Goal: Information Seeking & Learning: Learn about a topic

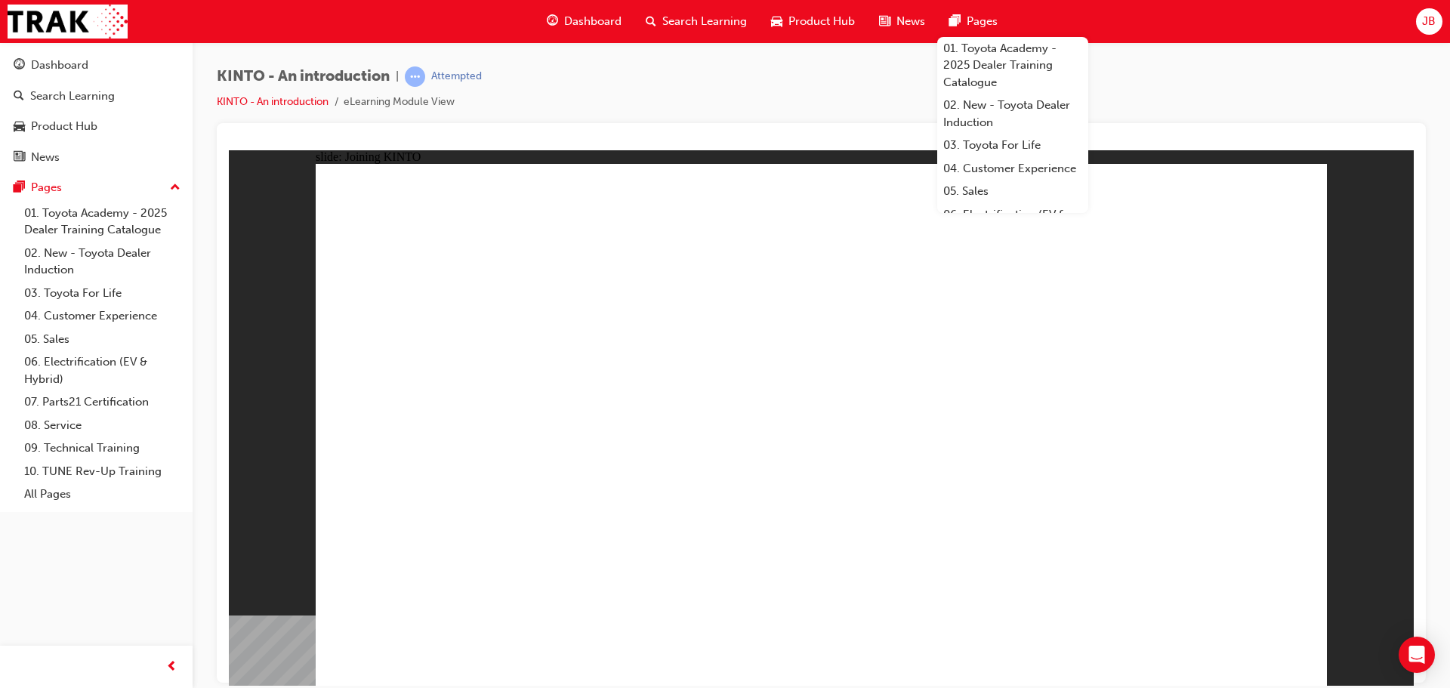
drag, startPoint x: 1125, startPoint y: 661, endPoint x: 1155, endPoint y: 636, distance: 39.2
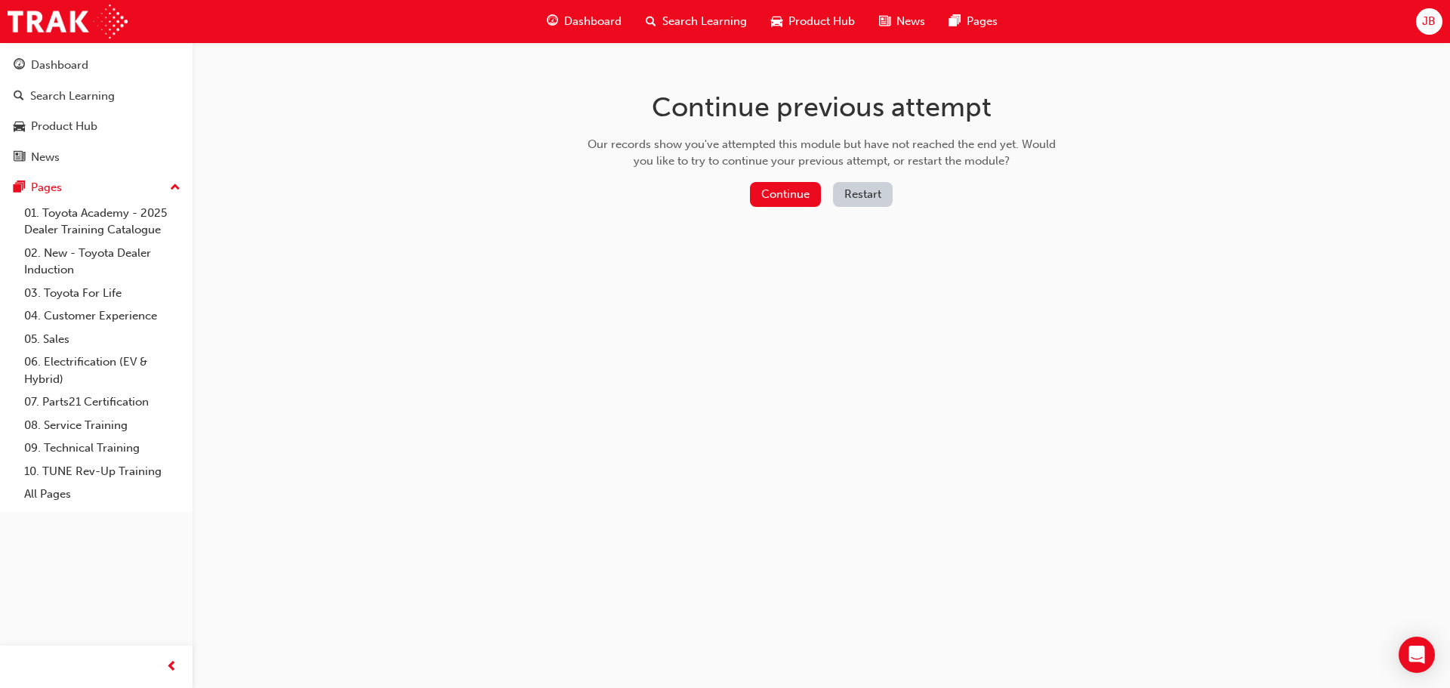
click at [769, 177] on div "Continue previous attempt Our records show you've attempted this module but hav…" at bounding box center [821, 151] width 491 height 219
click at [774, 199] on button "Continue" at bounding box center [785, 194] width 71 height 25
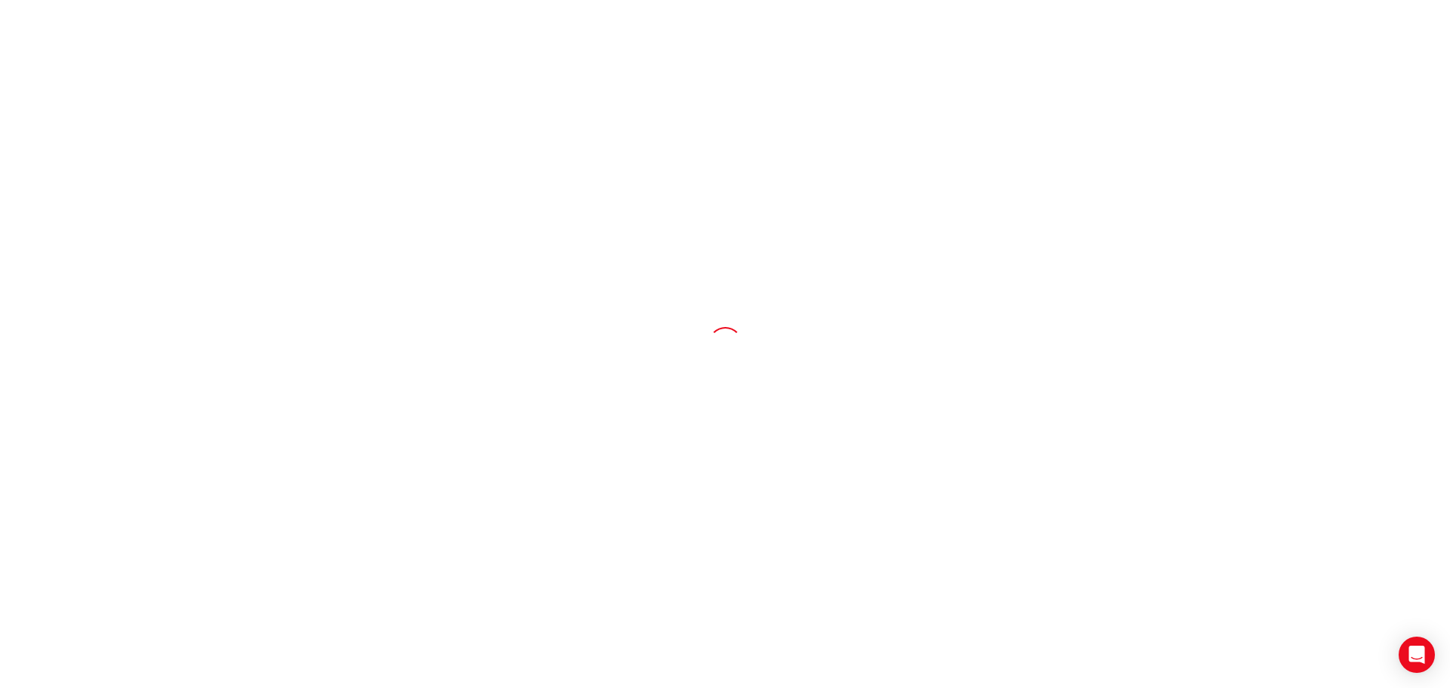
click at [601, 15] on div at bounding box center [725, 344] width 1450 height 688
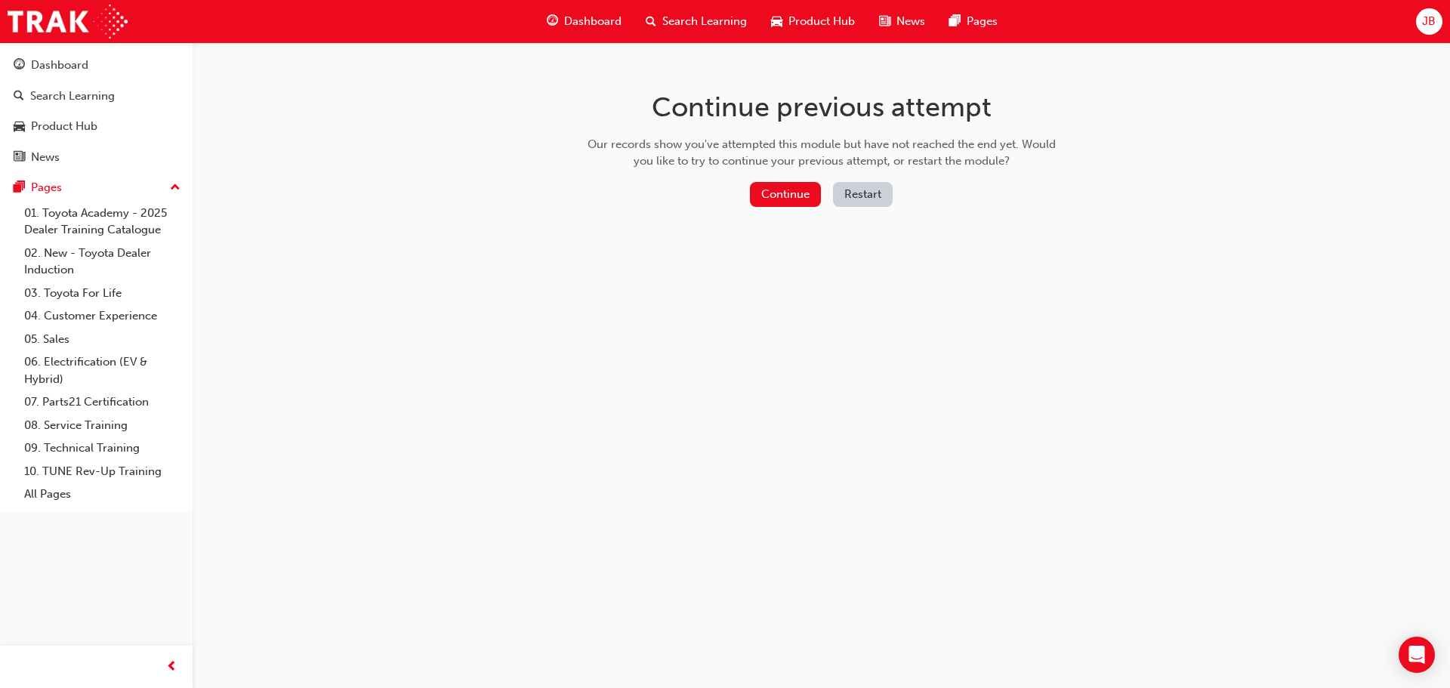
click at [603, 15] on span "Dashboard" at bounding box center [592, 21] width 57 height 17
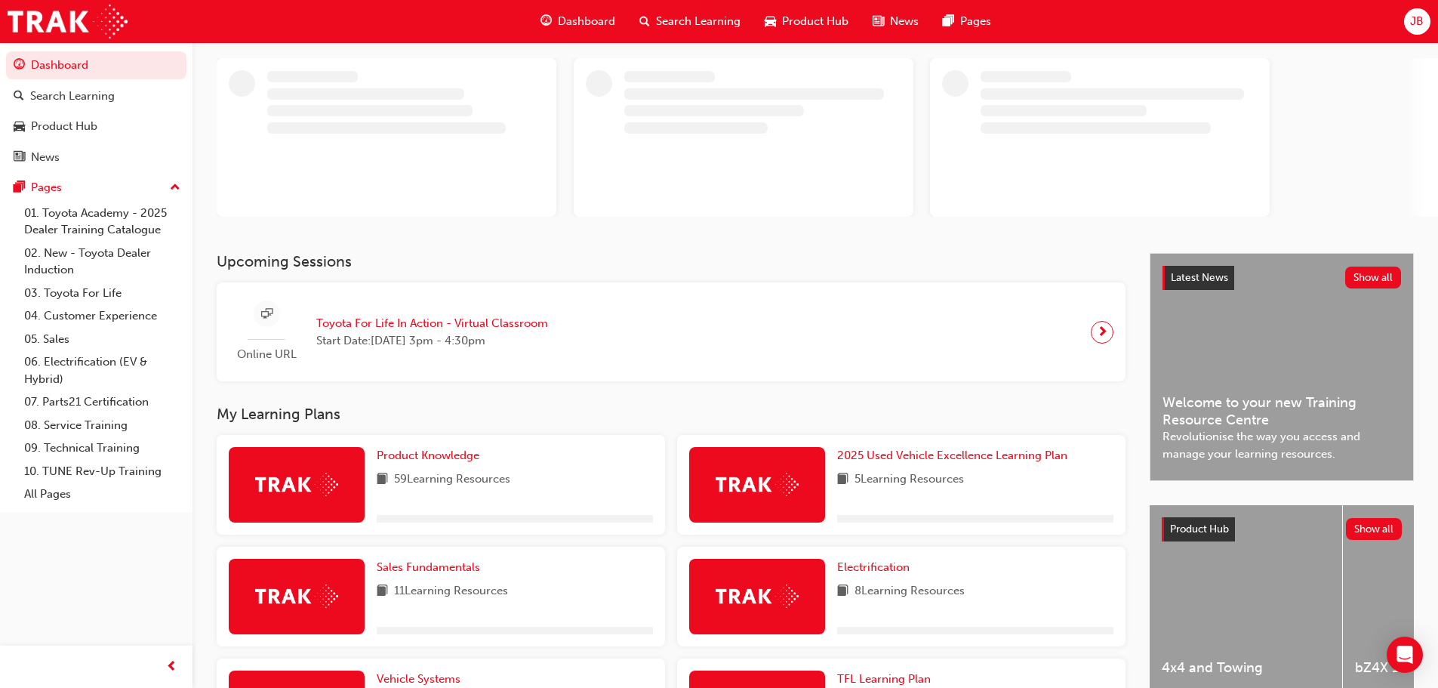
scroll to position [151, 0]
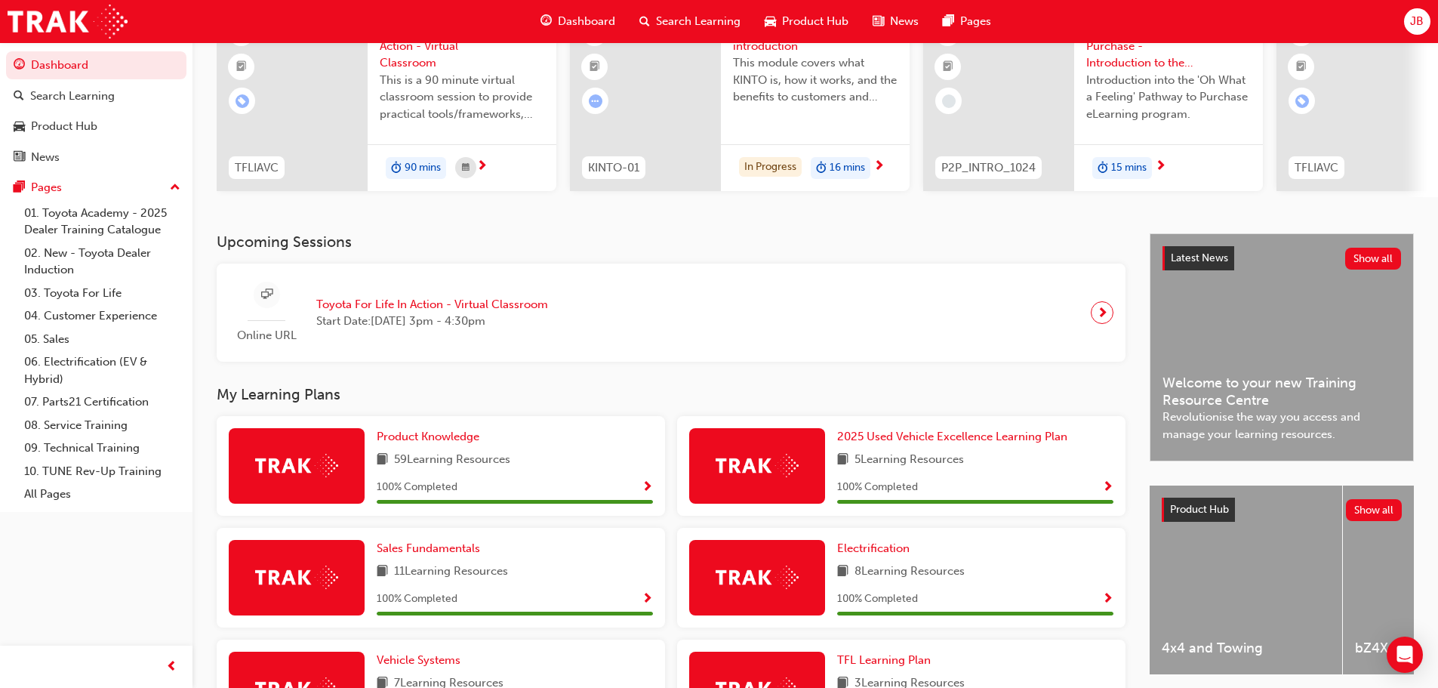
click at [700, 394] on h3 "My Learning Plans" at bounding box center [671, 394] width 909 height 17
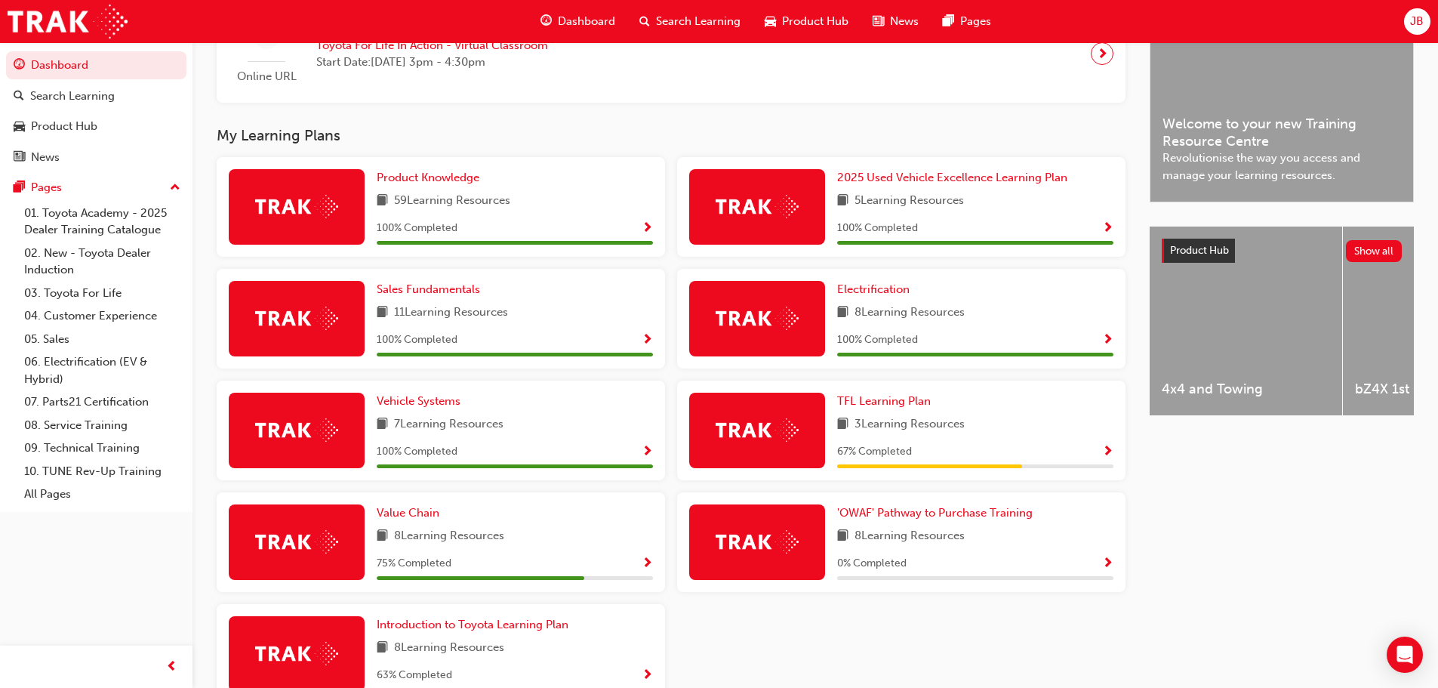
scroll to position [430, 0]
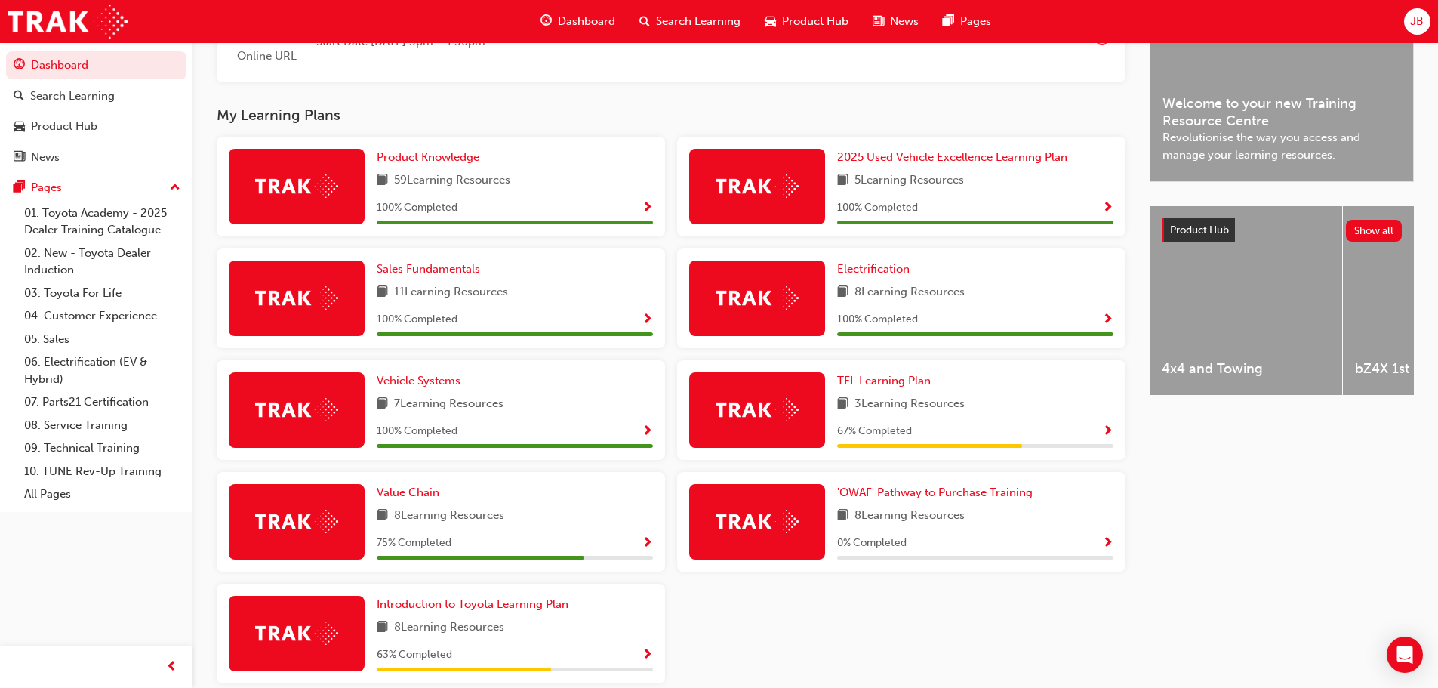
click at [650, 547] on span "Show Progress" at bounding box center [647, 544] width 11 height 14
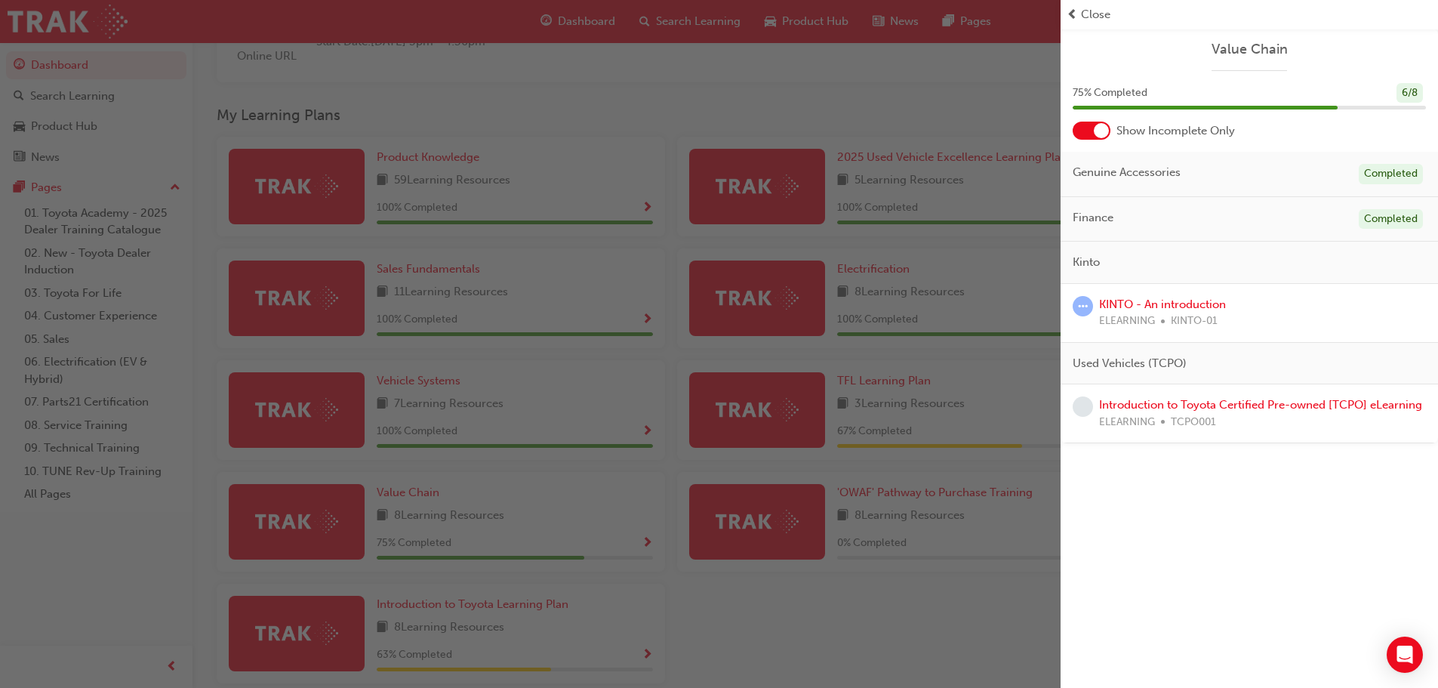
click at [1163, 294] on div "KINTO - An introduction ELEARNING KINTO-01" at bounding box center [1250, 313] width 378 height 59
click at [1164, 309] on link "KINTO - An introduction" at bounding box center [1162, 304] width 127 height 14
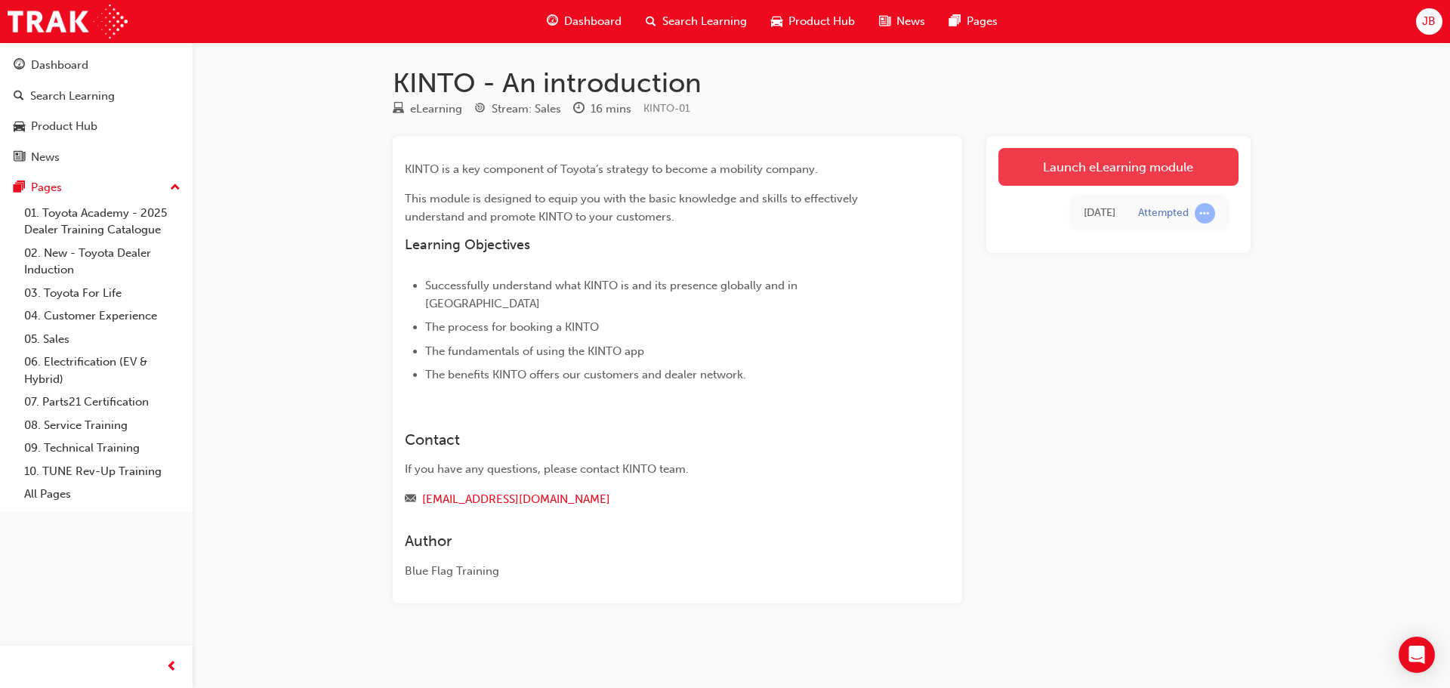
click at [1080, 165] on link "Launch eLearning module" at bounding box center [1118, 167] width 240 height 38
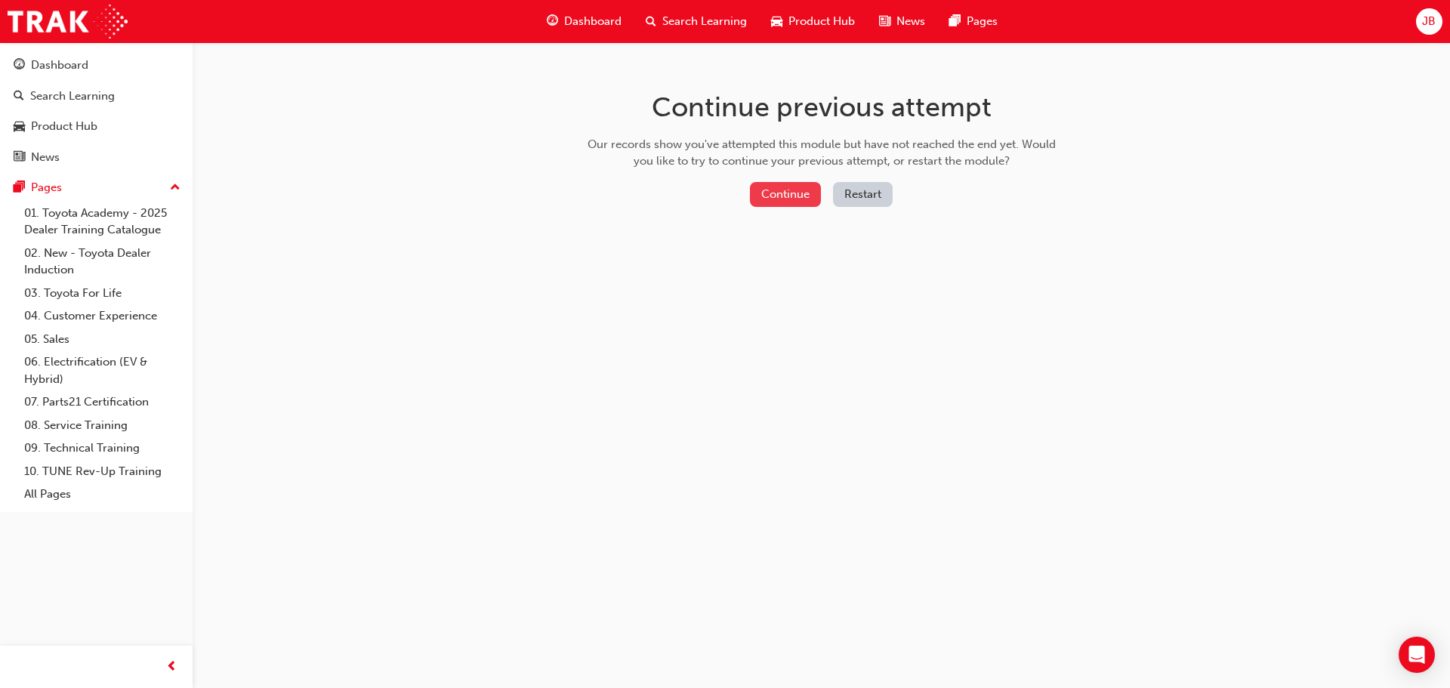
click at [761, 190] on button "Continue" at bounding box center [785, 194] width 71 height 25
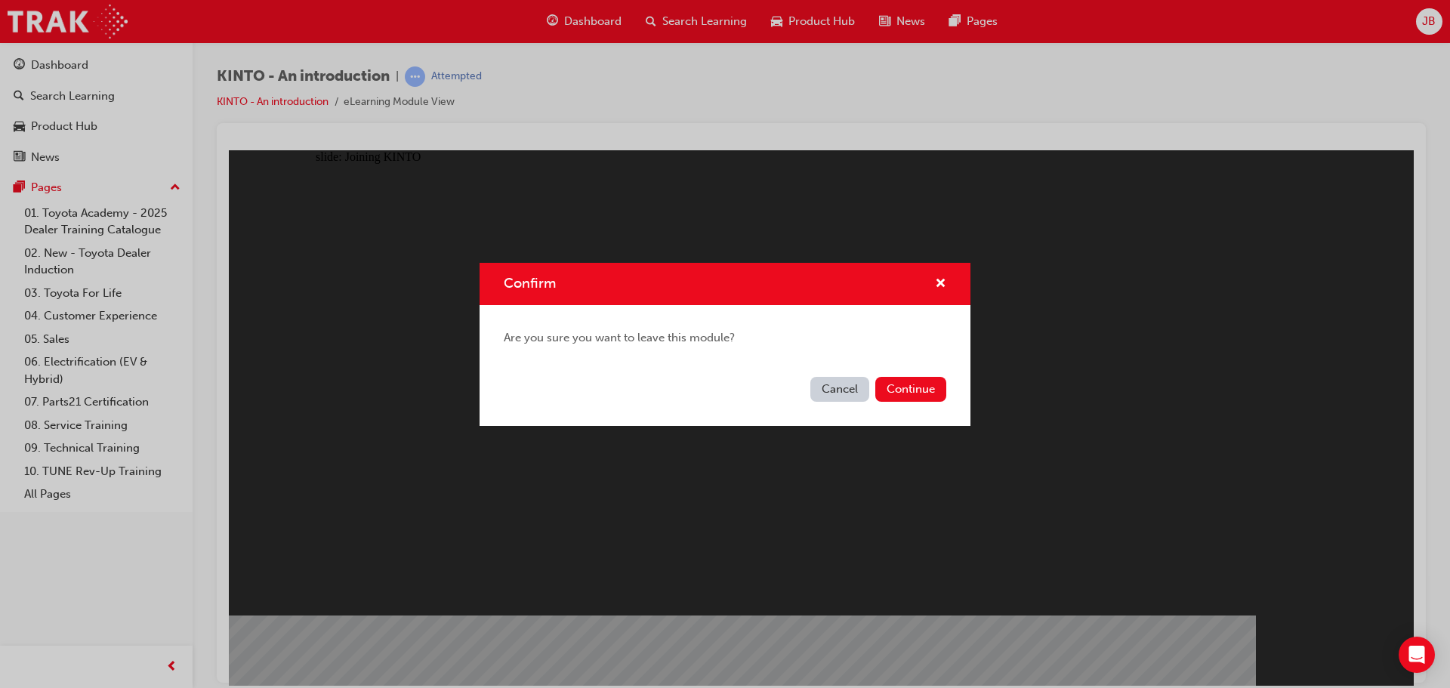
click at [849, 393] on button "Cancel" at bounding box center [839, 389] width 59 height 25
click at [891, 384] on button "Continue" at bounding box center [910, 389] width 71 height 25
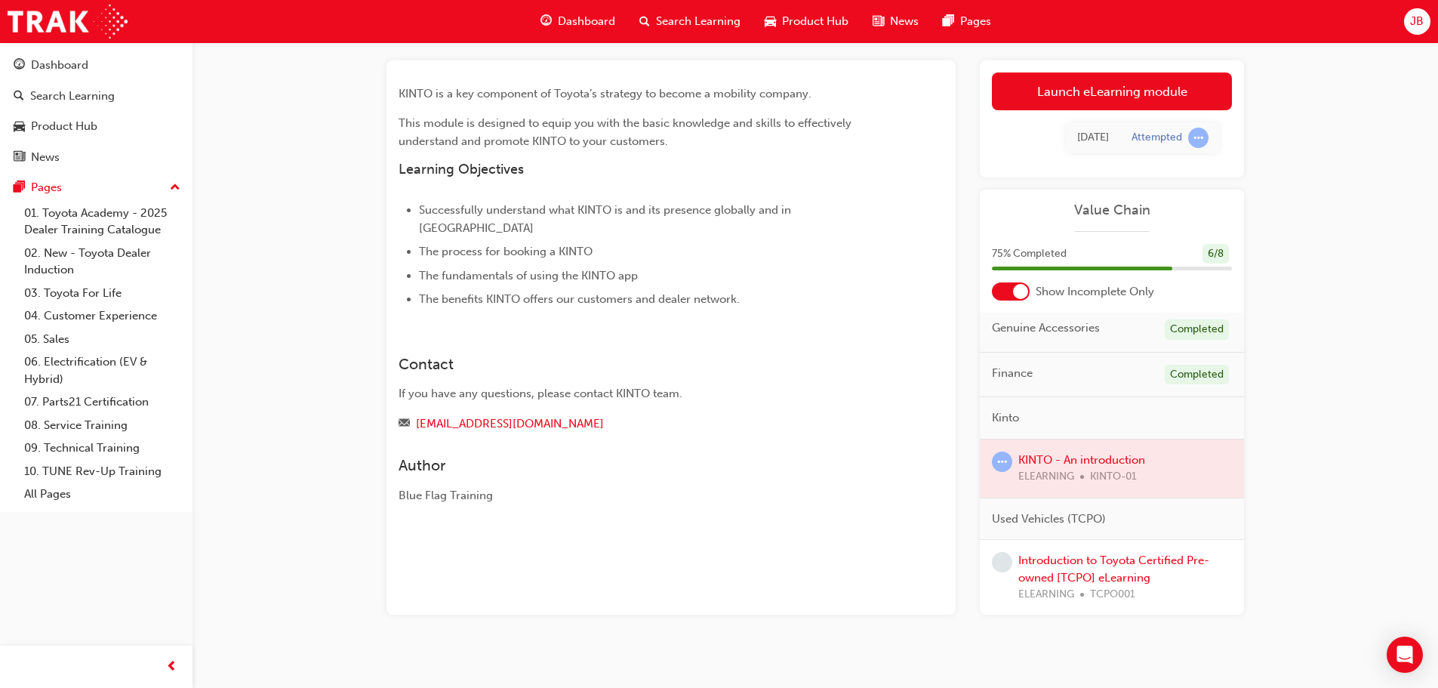
scroll to position [7, 0]
click at [1093, 106] on link "Launch eLearning module" at bounding box center [1112, 91] width 240 height 38
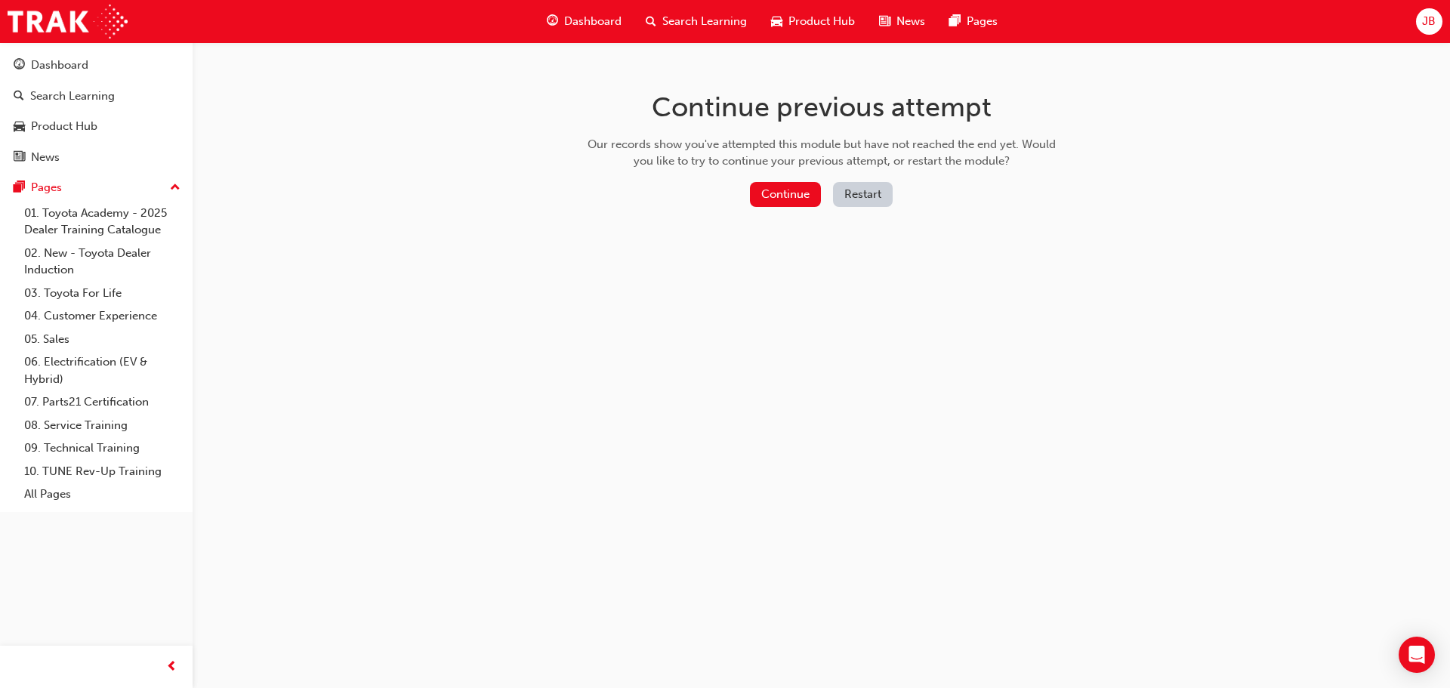
click at [860, 199] on button "Restart" at bounding box center [863, 194] width 60 height 25
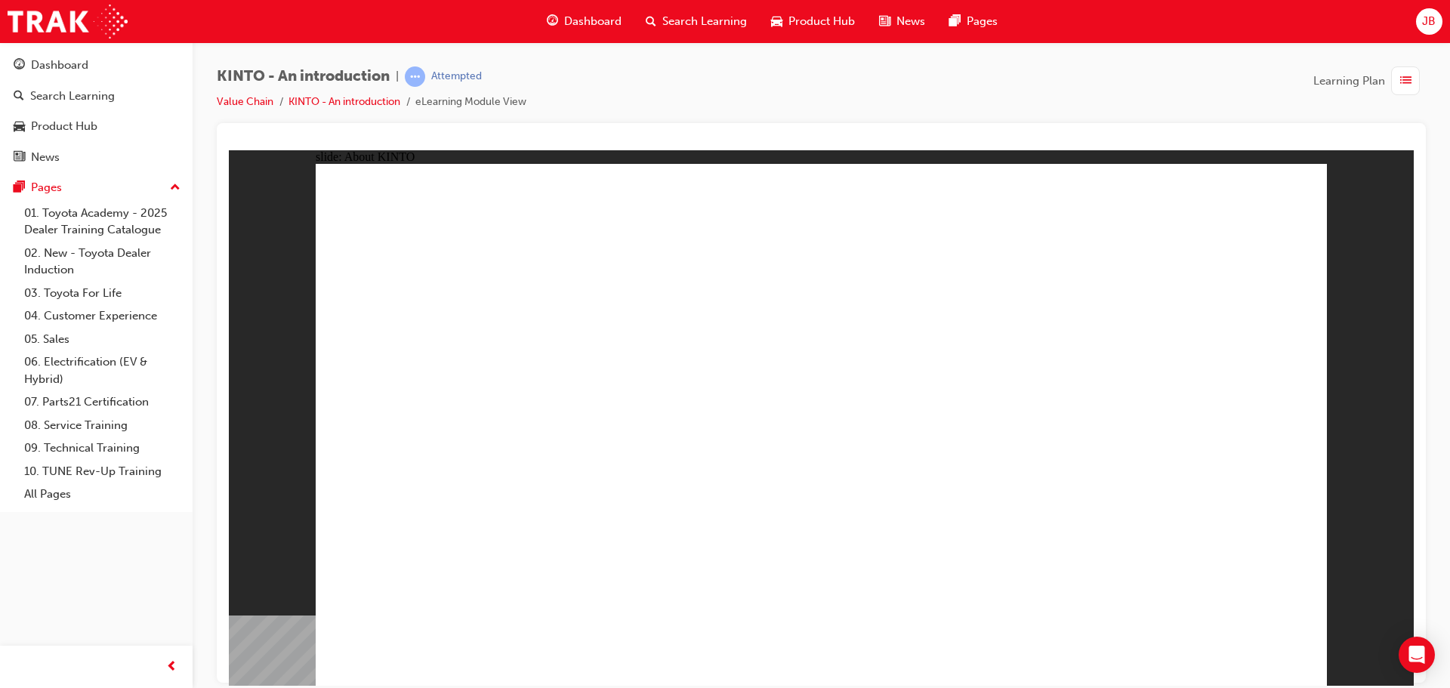
drag, startPoint x: 570, startPoint y: 586, endPoint x: 548, endPoint y: 530, distance: 60.0
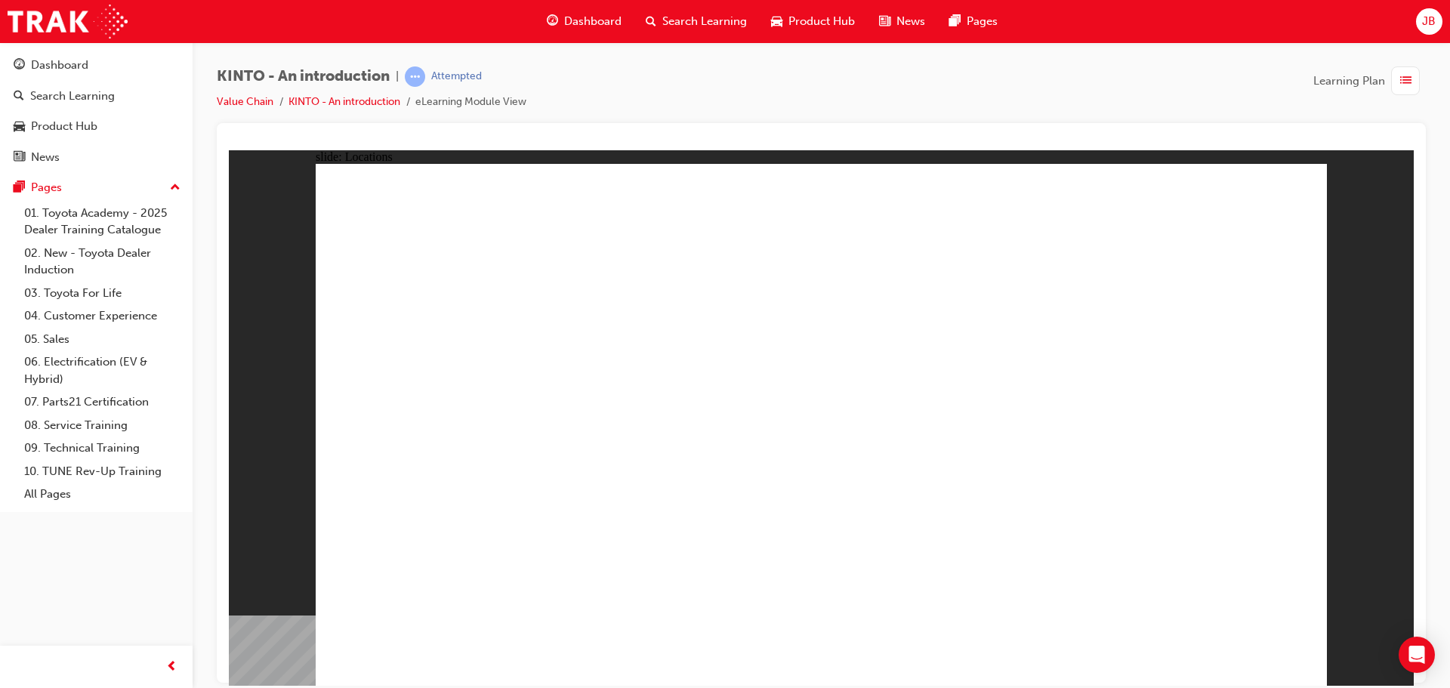
drag, startPoint x: 917, startPoint y: 501, endPoint x: 657, endPoint y: 540, distance: 263.4
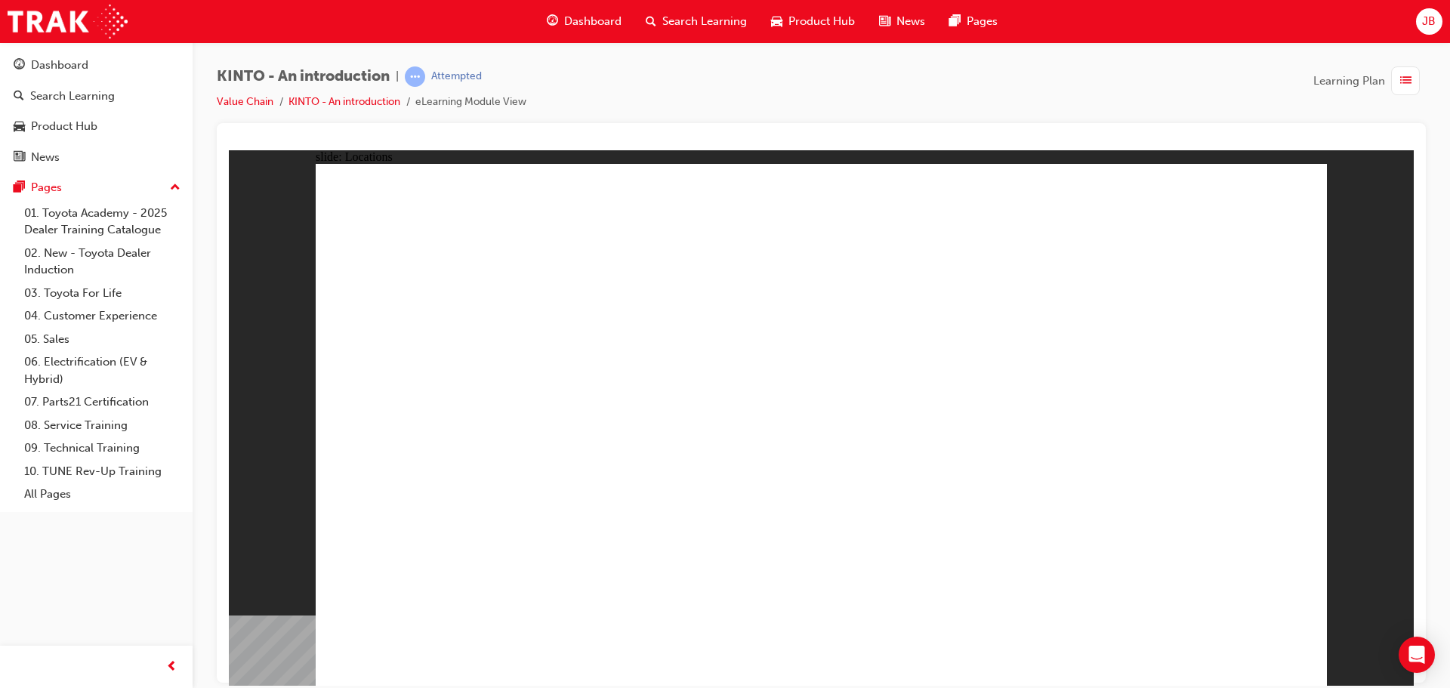
drag, startPoint x: 487, startPoint y: 596, endPoint x: 581, endPoint y: 603, distance: 93.8
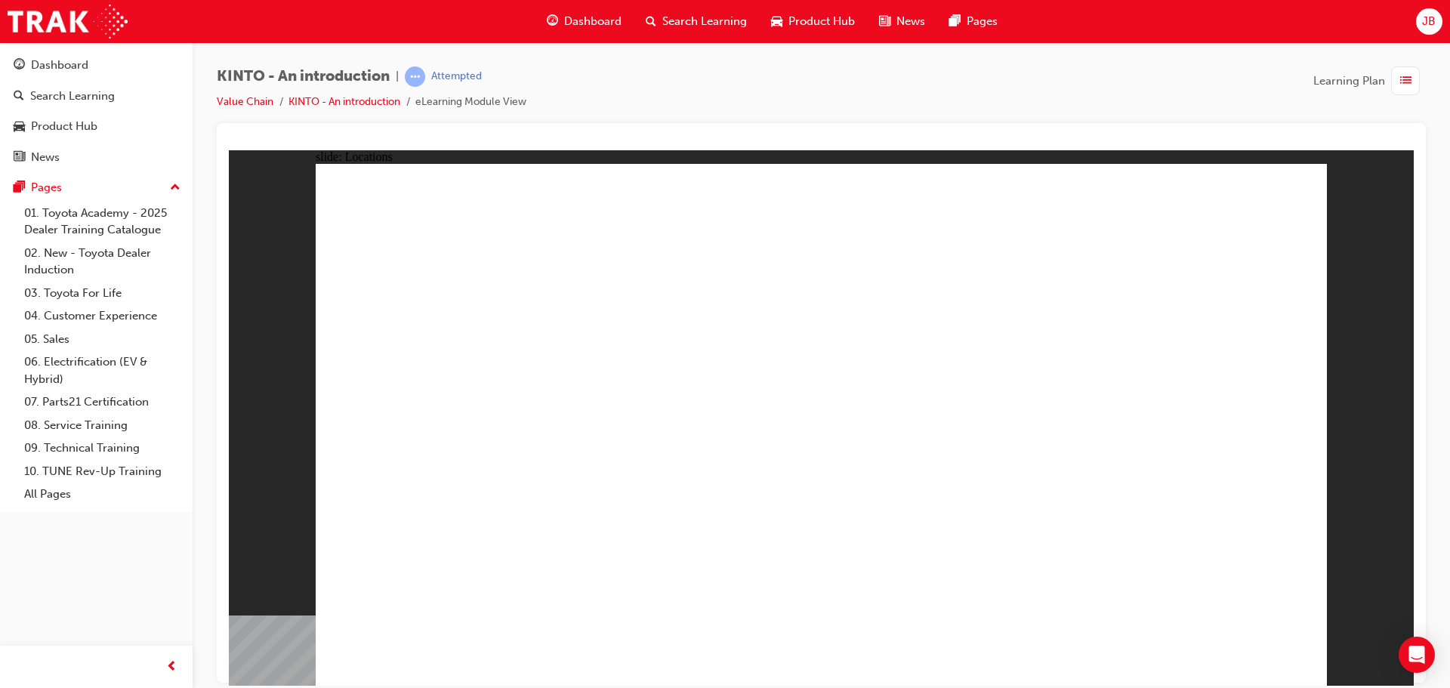
drag, startPoint x: 757, startPoint y: 494, endPoint x: 755, endPoint y: 525, distance: 31.7
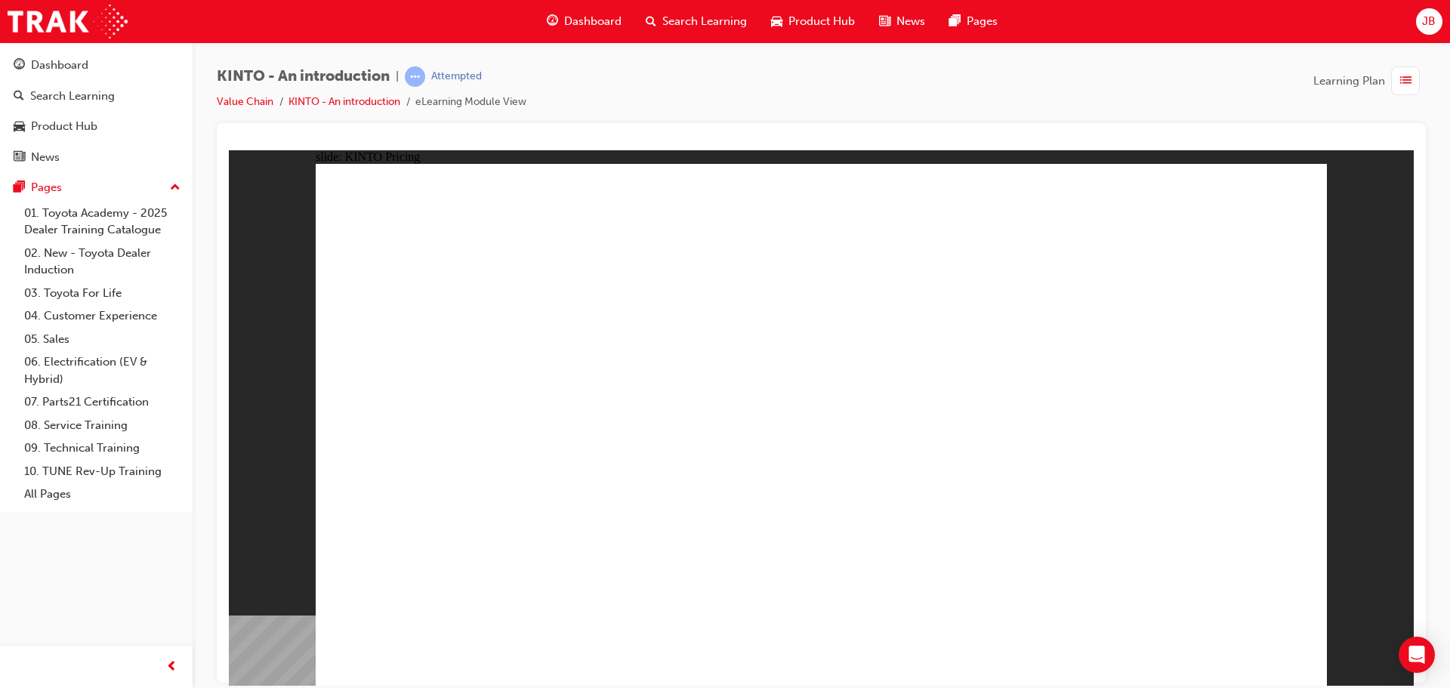
drag, startPoint x: 400, startPoint y: 322, endPoint x: 489, endPoint y: 367, distance: 99.6
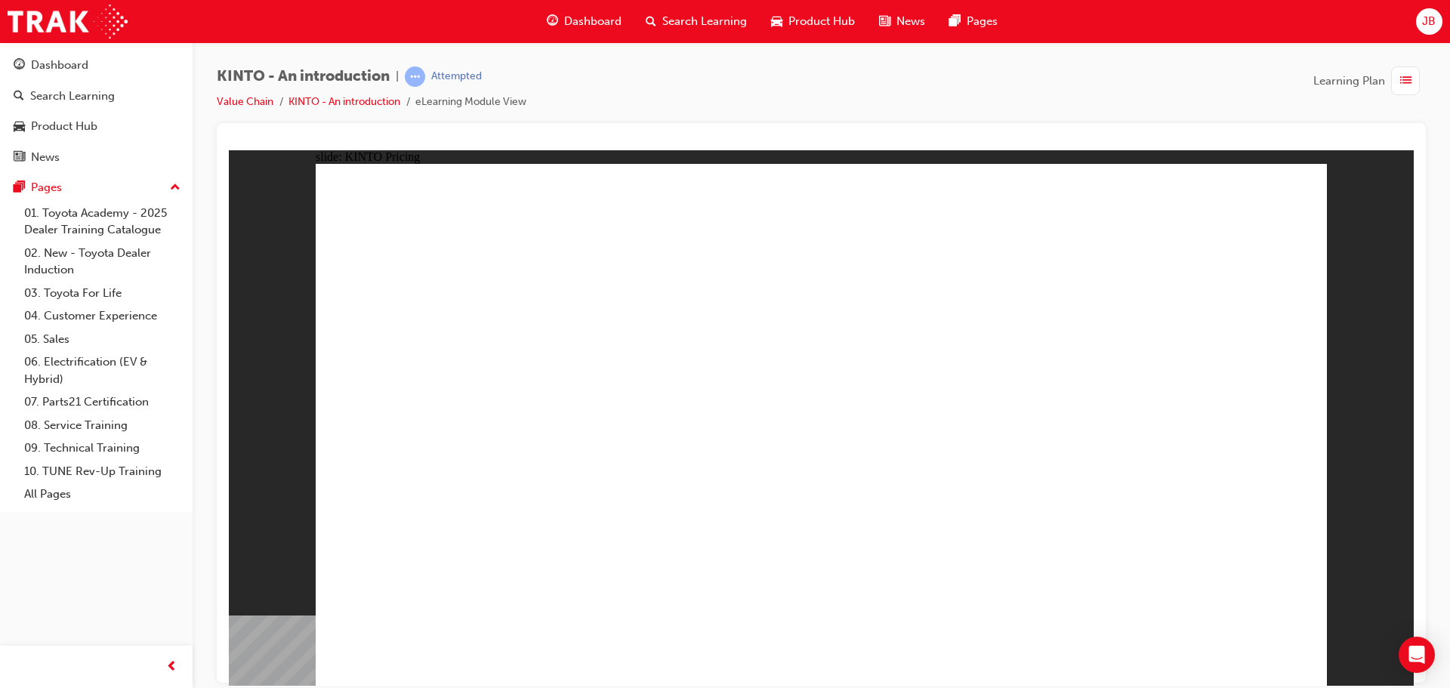
drag, startPoint x: 707, startPoint y: 508, endPoint x: 717, endPoint y: 531, distance: 24.4
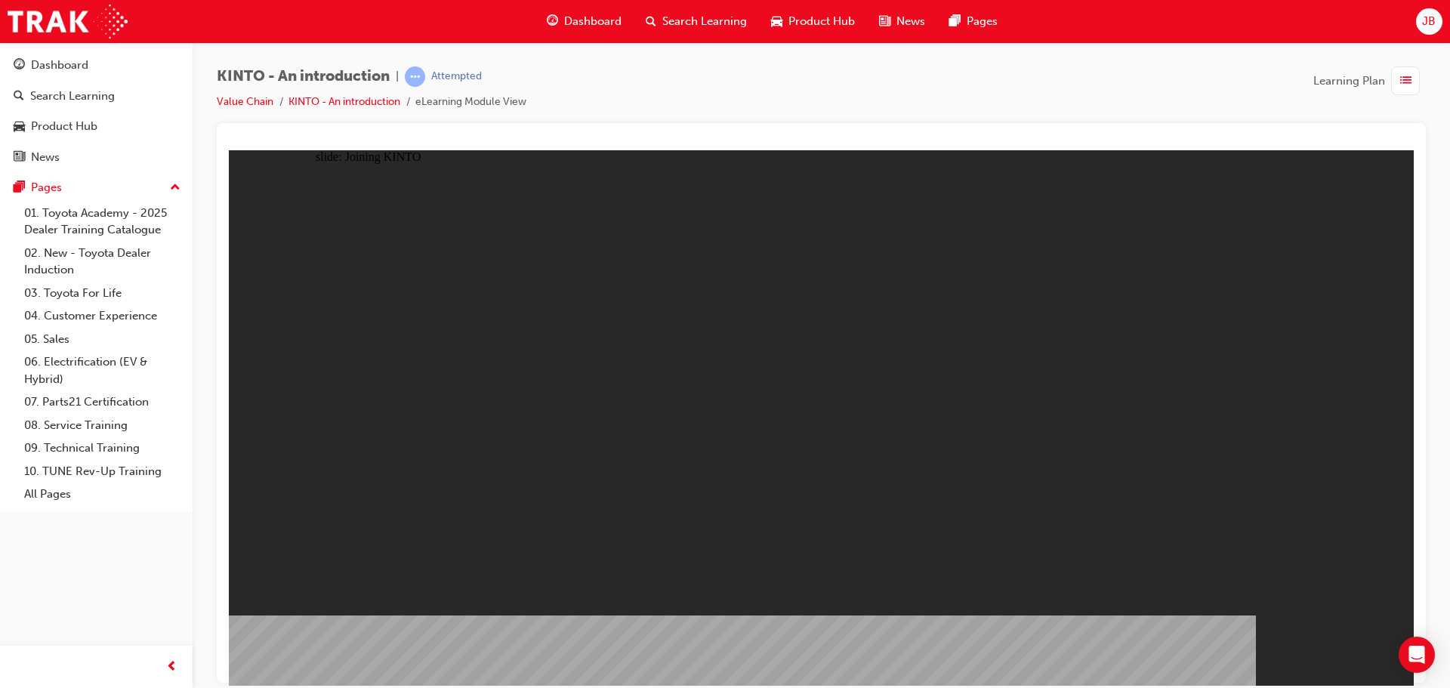
click at [500, 103] on li "eLearning Module View" at bounding box center [470, 102] width 111 height 17
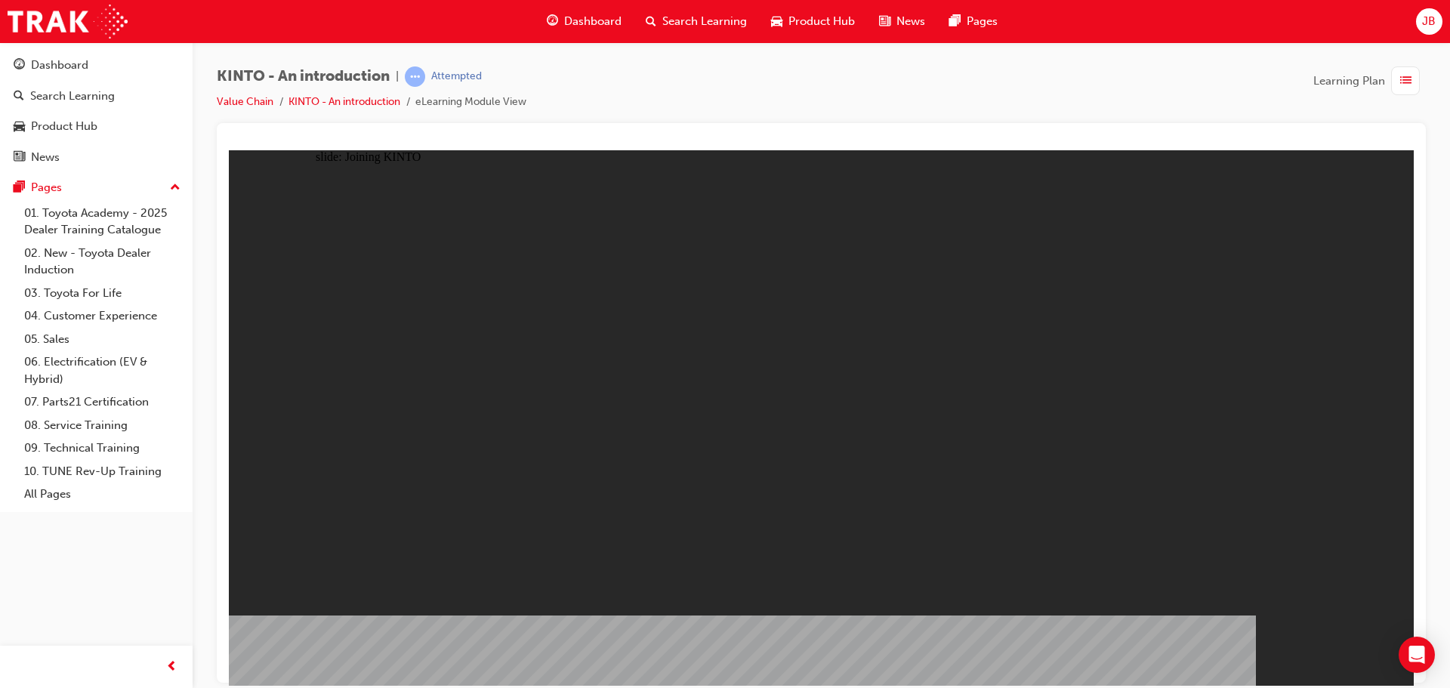
drag, startPoint x: 663, startPoint y: 307, endPoint x: 598, endPoint y: 256, distance: 82.8
click at [315, 94] on li "KINTO - An introduction" at bounding box center [351, 102] width 127 height 17
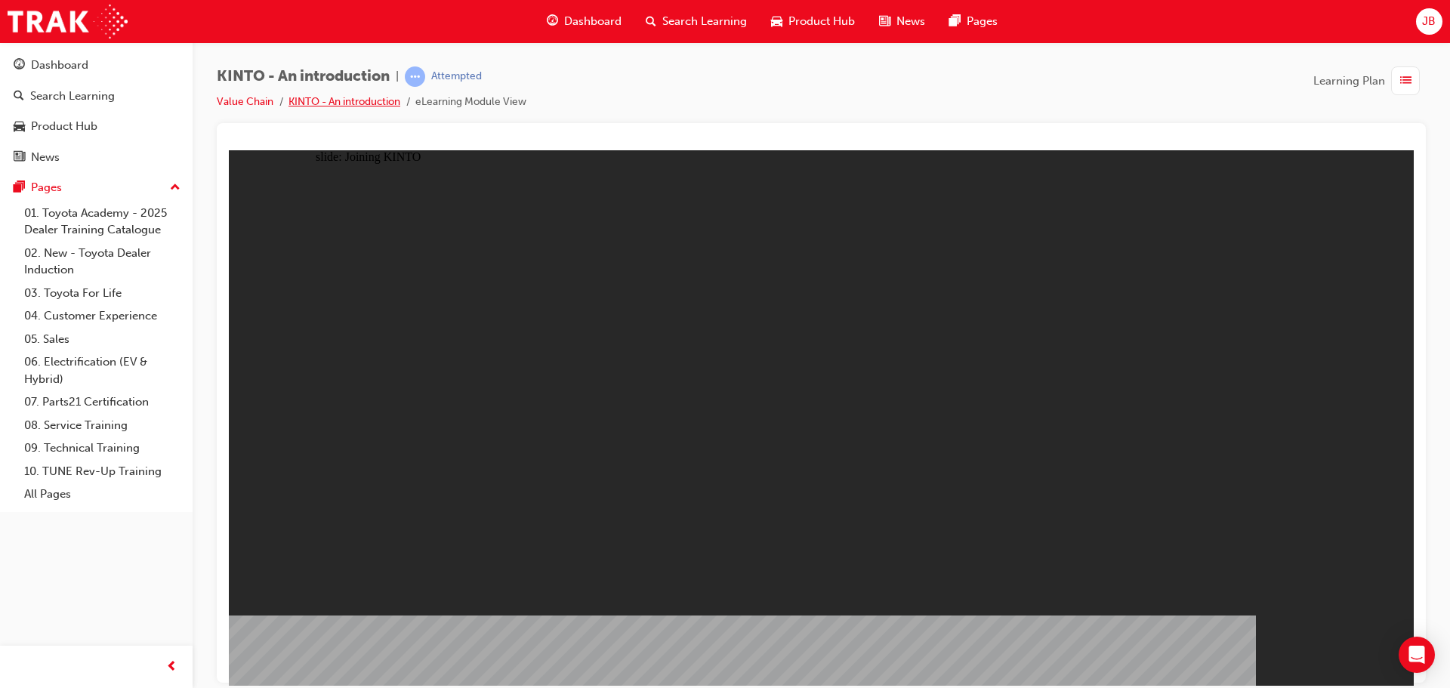
click at [346, 102] on link "KINTO - An introduction" at bounding box center [344, 101] width 112 height 13
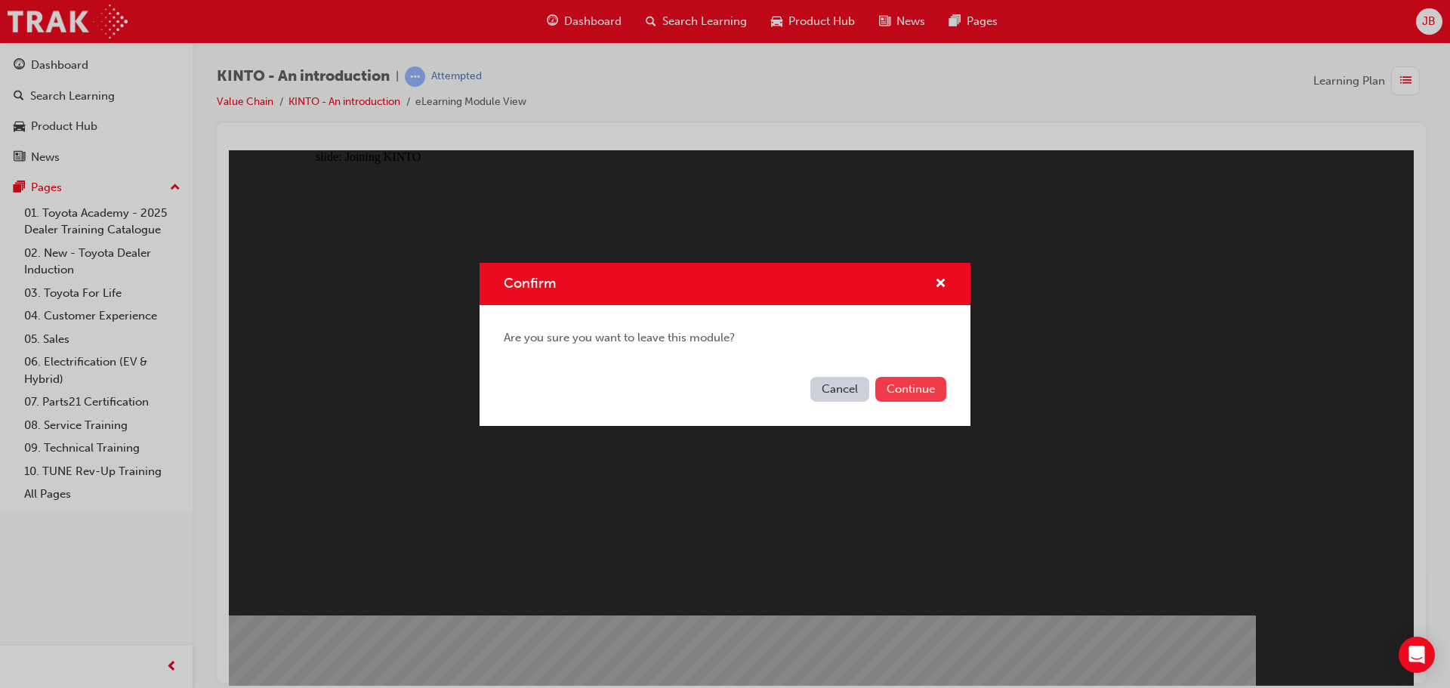
click at [935, 392] on button "Continue" at bounding box center [910, 389] width 71 height 25
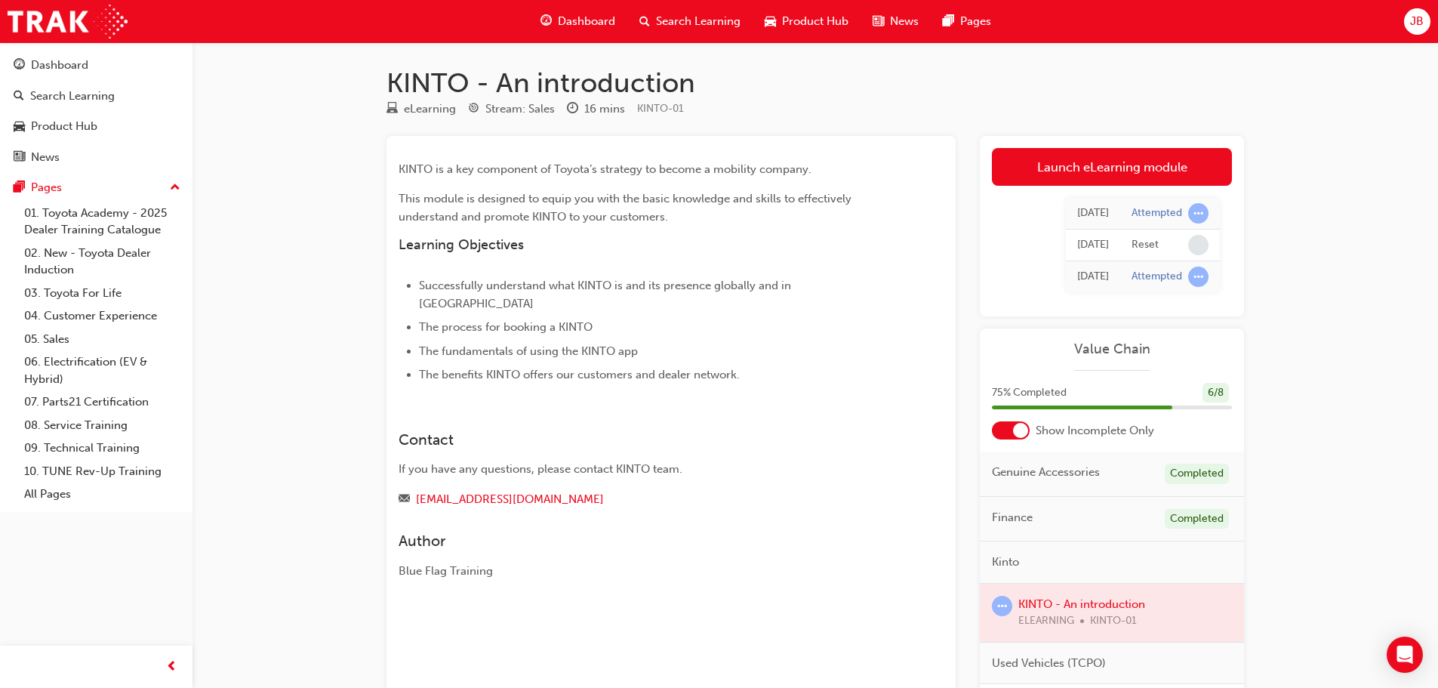
click at [1191, 245] on span "learningRecordVerb_NONE-icon" at bounding box center [1198, 245] width 20 height 20
click at [1108, 601] on div at bounding box center [1112, 606] width 264 height 58
click at [1056, 593] on div at bounding box center [1112, 606] width 264 height 58
drag, startPoint x: 992, startPoint y: 596, endPoint x: 1009, endPoint y: 600, distance: 17.9
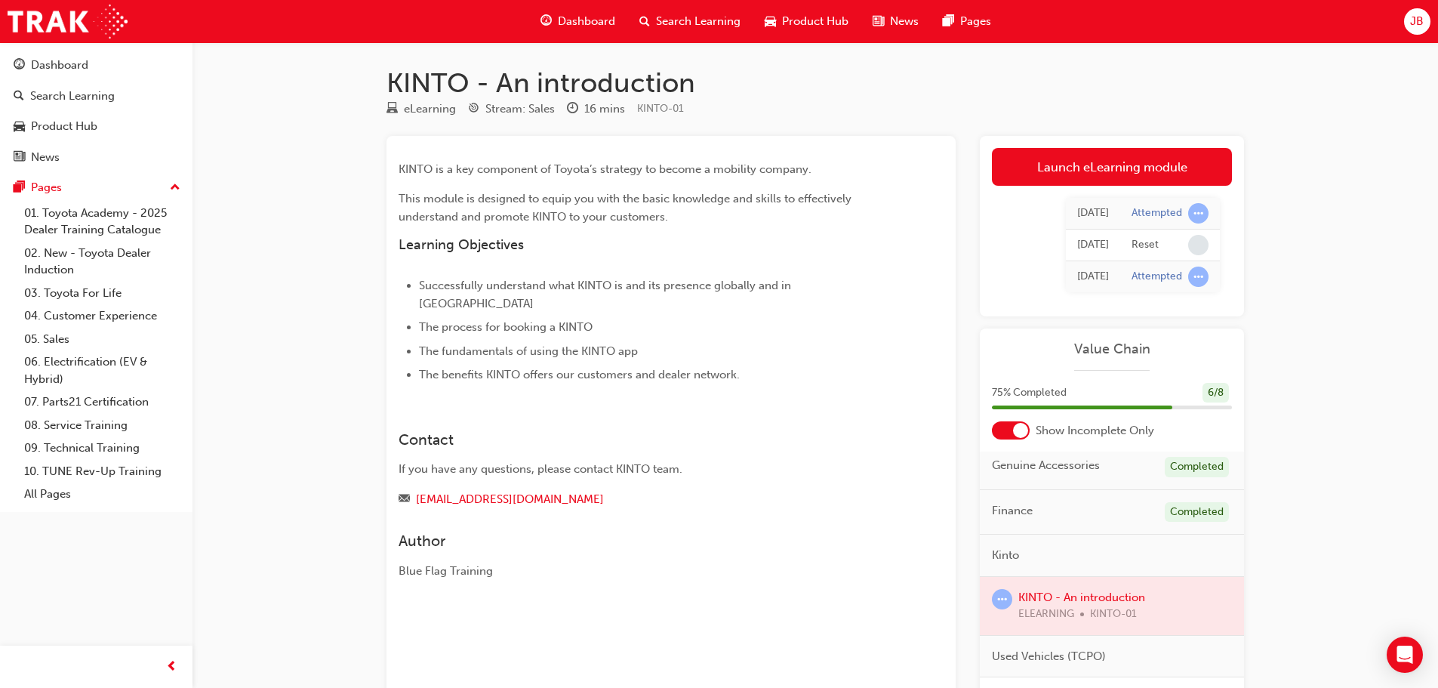
click at [993, 596] on span "learningRecordVerb_ATTEMPT-icon" at bounding box center [1002, 599] width 20 height 20
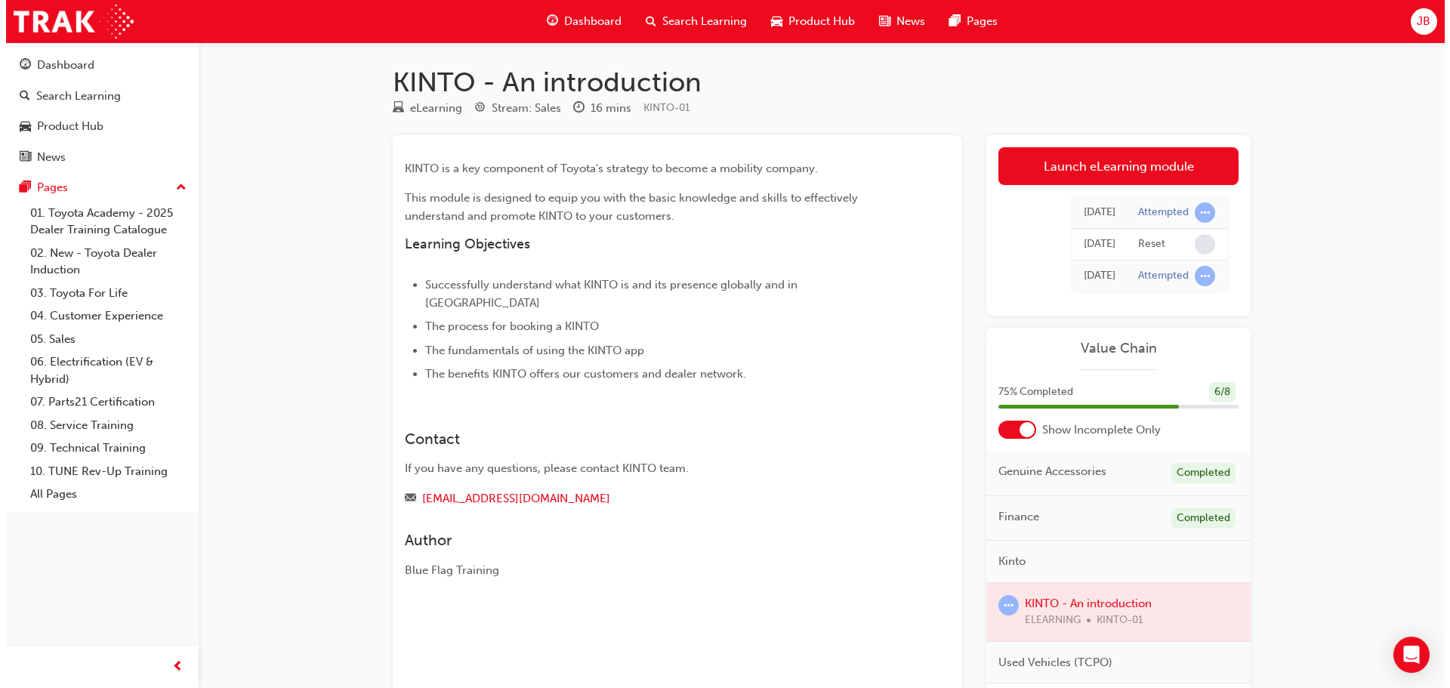
scroll to position [0, 0]
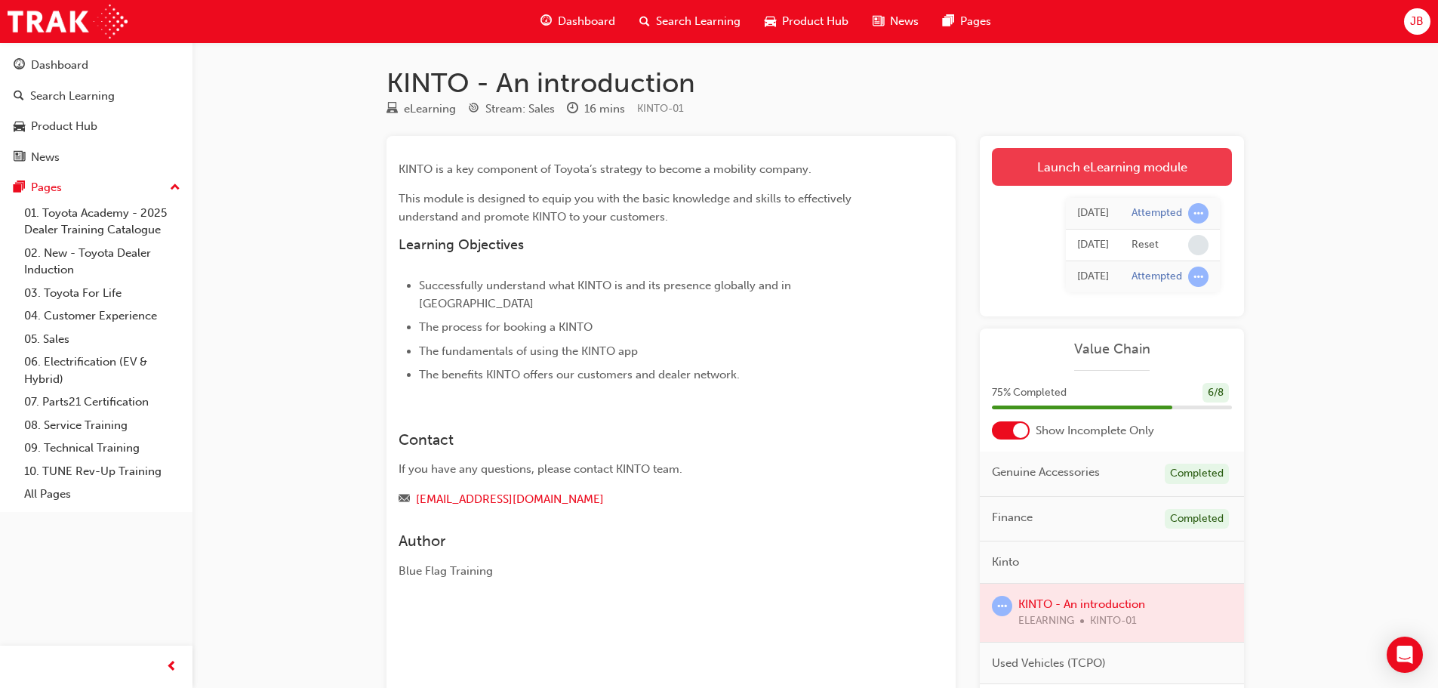
click at [1117, 173] on link "Launch eLearning module" at bounding box center [1112, 167] width 240 height 38
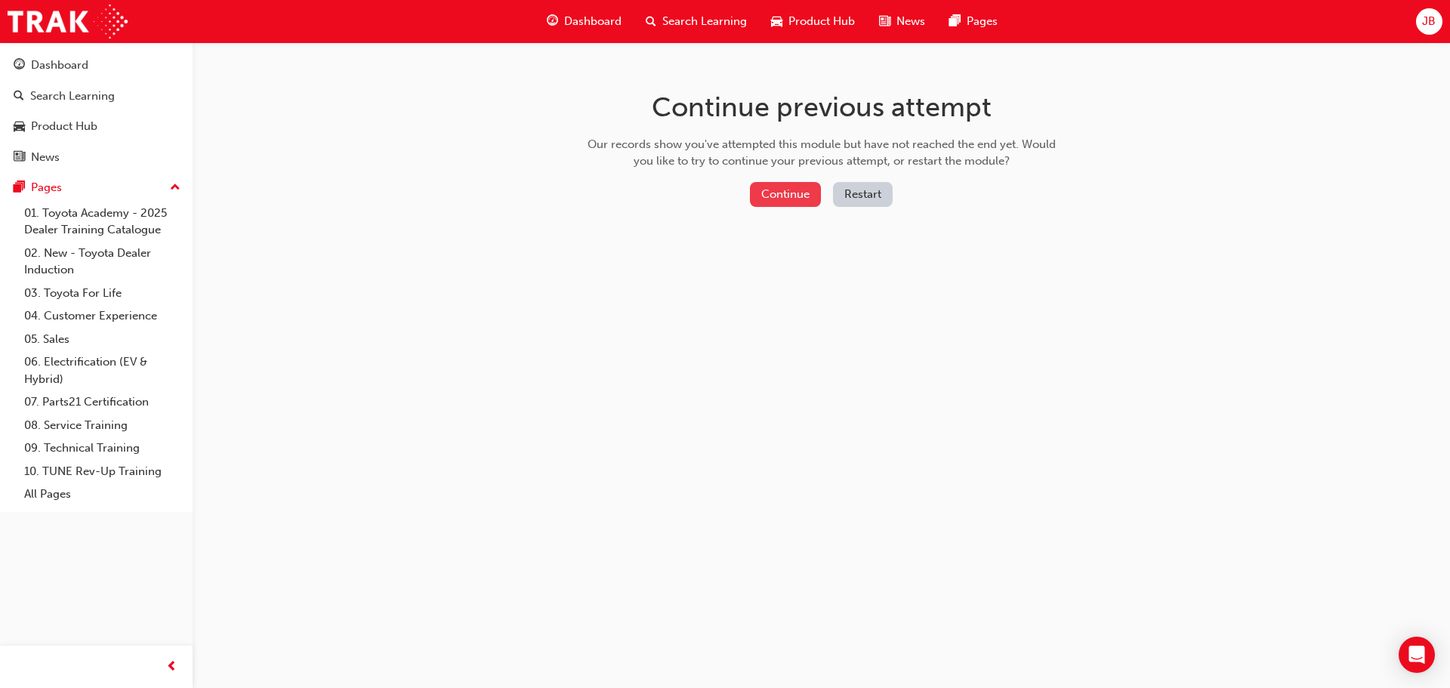
click at [809, 193] on button "Continue" at bounding box center [785, 194] width 71 height 25
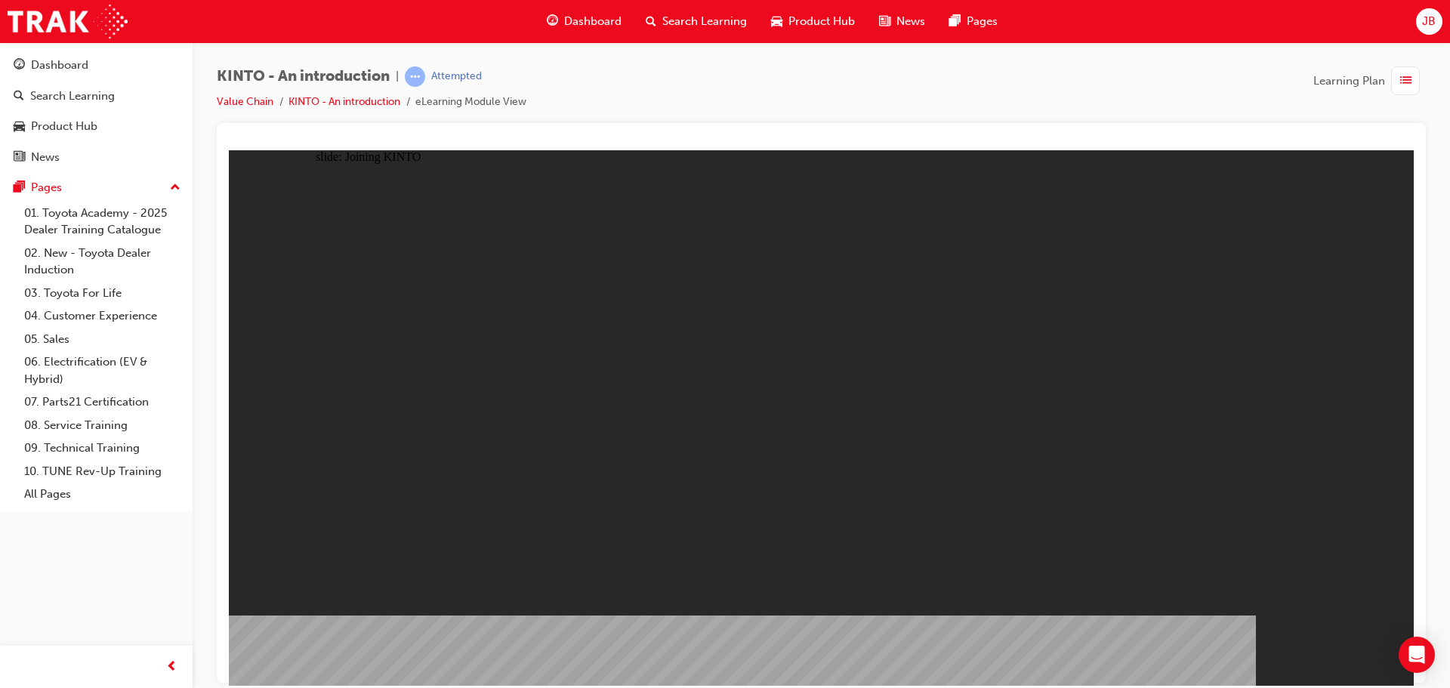
click at [69, 65] on div "Dashboard" at bounding box center [59, 65] width 57 height 17
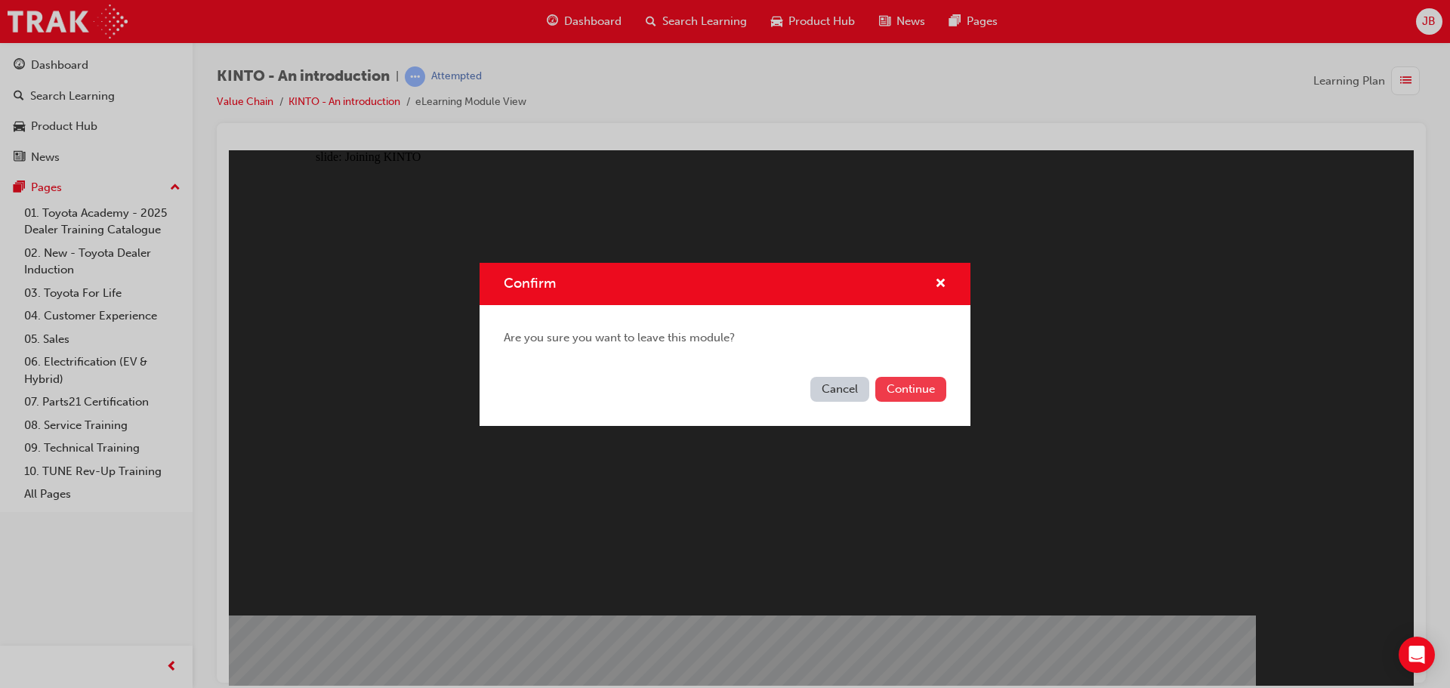
click at [930, 394] on button "Continue" at bounding box center [910, 389] width 71 height 25
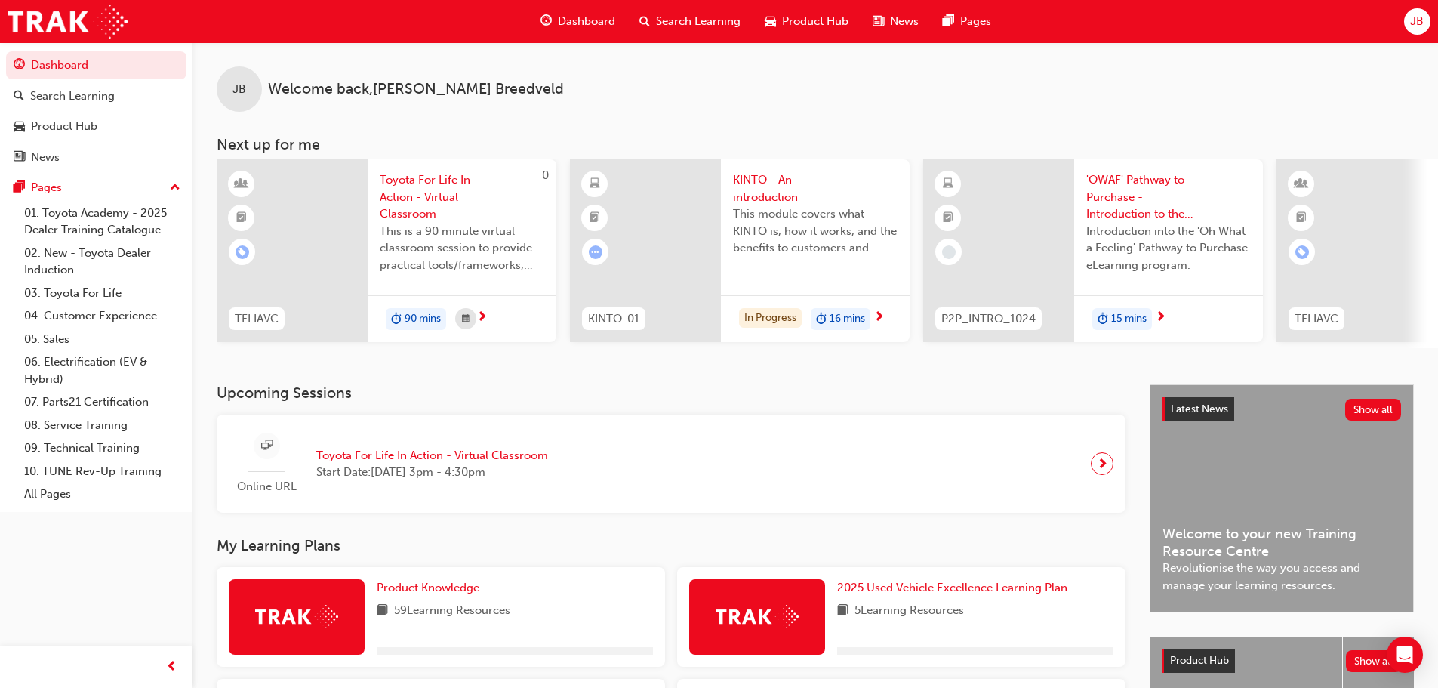
click at [1162, 316] on span "next-icon" at bounding box center [1160, 318] width 11 height 14
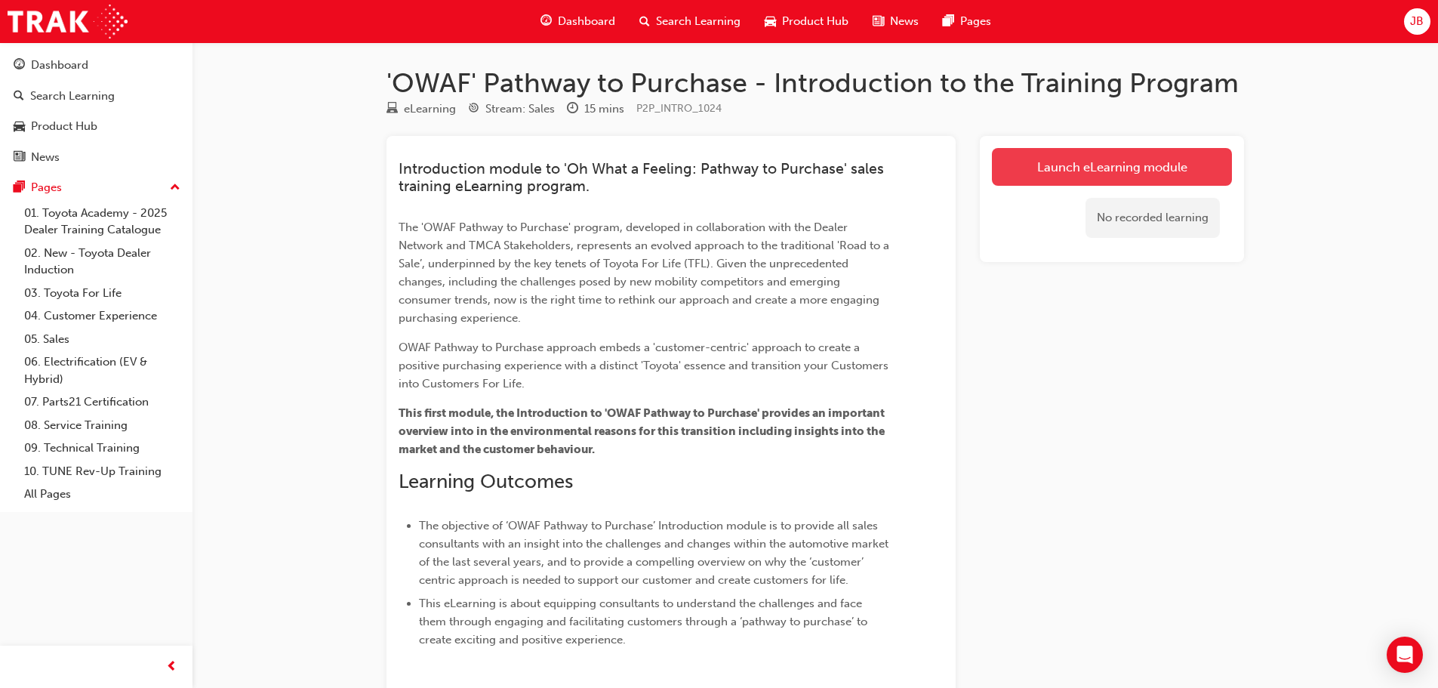
click at [1115, 163] on link "Launch eLearning module" at bounding box center [1112, 167] width 240 height 38
